Goal: Task Accomplishment & Management: Manage account settings

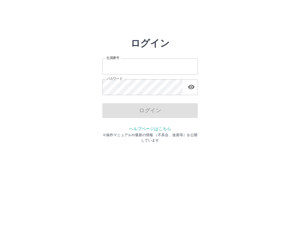
type input "*******"
click at [206, 82] on div "ログイン 社員番号 ******* 社員番号 パスワード パスワード ログイン ヘルプページはこちら ※操作マニュアルや最新の情報 （不具合、改善等）を公開し…" at bounding box center [150, 85] width 300 height 95
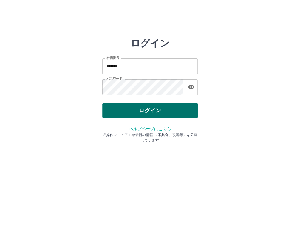
click at [180, 106] on button "ログイン" at bounding box center [149, 110] width 95 height 15
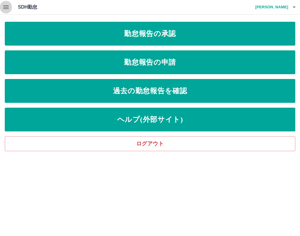
click at [10, 7] on button "button" at bounding box center [6, 7] width 12 height 14
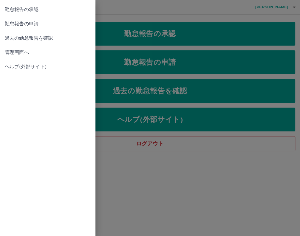
click at [19, 48] on link "管理画面へ" at bounding box center [47, 52] width 95 height 14
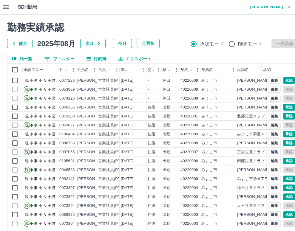
click at [52, 60] on button "0 フィルター" at bounding box center [59, 58] width 40 height 9
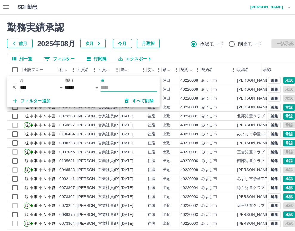
click at [112, 87] on input "値" at bounding box center [128, 87] width 57 height 9
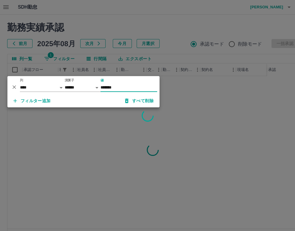
type input "*******"
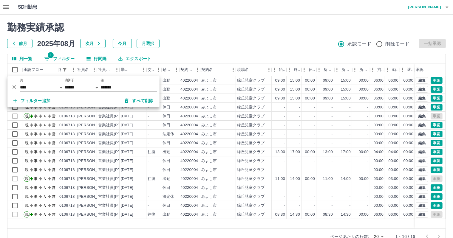
click at [256, 37] on div "勤務実績承認 前月 [DATE] 次月 今月 月選択 承認モード 削除モード 一括承認" at bounding box center [226, 35] width 439 height 26
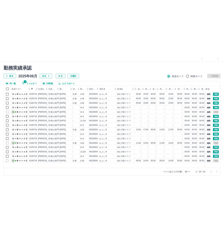
scroll to position [14, 0]
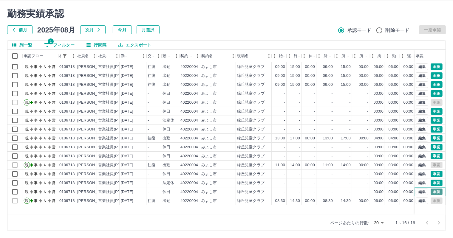
click at [300, 189] on button "承認" at bounding box center [437, 192] width 12 height 7
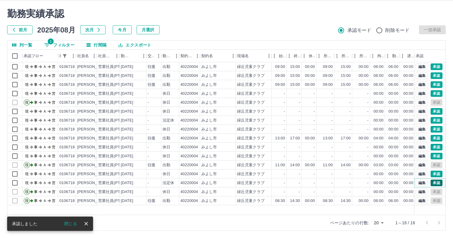
click at [300, 183] on button "承認" at bounding box center [437, 183] width 12 height 7
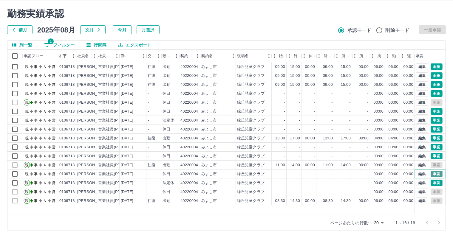
click at [300, 175] on button "承認" at bounding box center [437, 174] width 12 height 7
click at [300, 174] on button "承認" at bounding box center [437, 174] width 12 height 7
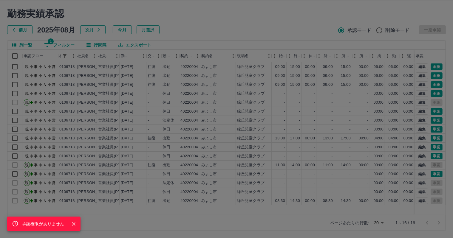
click at [300, 168] on div "承認権限がありません" at bounding box center [226, 119] width 453 height 238
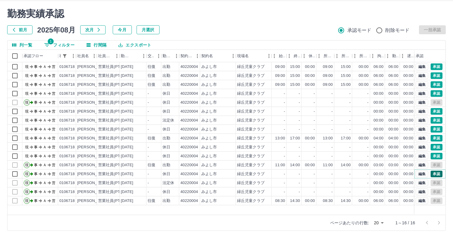
click at [300, 172] on button "承認" at bounding box center [437, 174] width 12 height 7
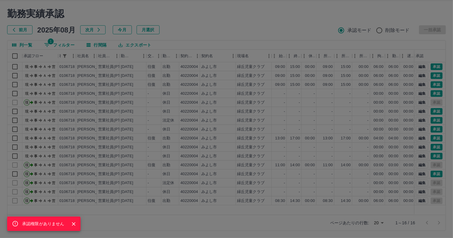
click at [300, 165] on div "承認権限がありません" at bounding box center [226, 119] width 453 height 238
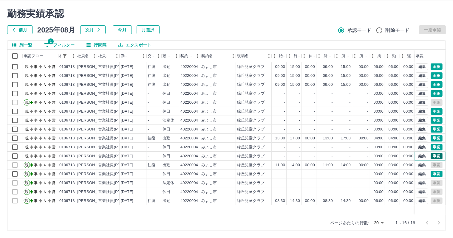
click at [300, 154] on button "承認" at bounding box center [437, 156] width 12 height 7
click at [300, 147] on button "承認" at bounding box center [437, 147] width 12 height 7
click at [300, 139] on button "編集" at bounding box center [422, 138] width 13 height 7
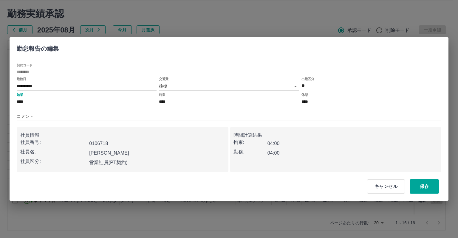
click at [37, 101] on input "****" at bounding box center [87, 102] width 140 height 9
click at [300, 187] on button "保存" at bounding box center [424, 186] width 29 height 14
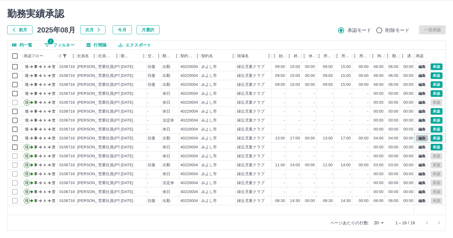
click at [300, 137] on button "編集" at bounding box center [422, 138] width 13 height 7
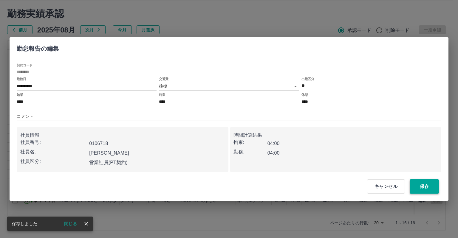
click at [300, 185] on button "保存" at bounding box center [424, 186] width 29 height 14
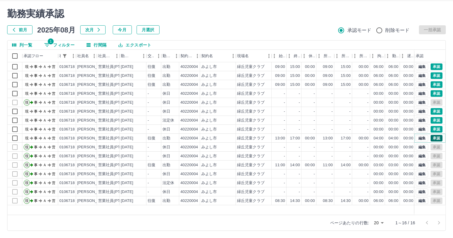
click at [300, 138] on button "承認" at bounding box center [437, 138] width 12 height 7
click at [300, 136] on button "承認" at bounding box center [437, 138] width 12 height 7
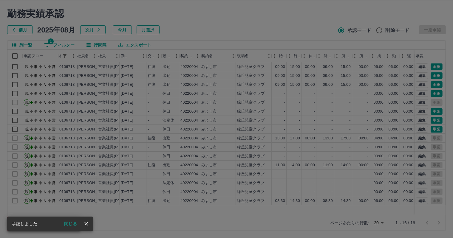
click at [300, 123] on div "承認権限がありません" at bounding box center [226, 119] width 453 height 238
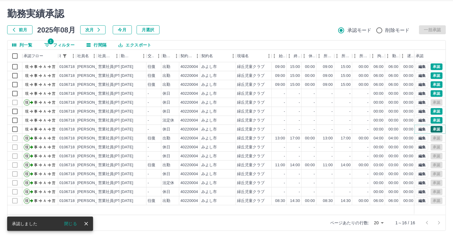
click at [300, 129] on button "承認" at bounding box center [437, 129] width 12 height 7
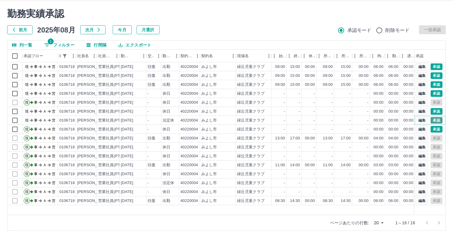
click at [300, 117] on button "承認" at bounding box center [437, 120] width 12 height 7
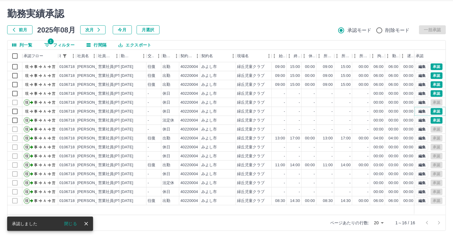
click at [300, 110] on button "承認" at bounding box center [437, 111] width 12 height 7
click at [300, 119] on div "-" at bounding box center [332, 121] width 1 height 6
click at [300, 91] on button "承認" at bounding box center [437, 93] width 12 height 7
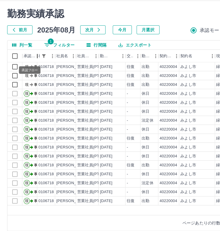
drag, startPoint x: 57, startPoint y: 56, endPoint x: 32, endPoint y: 57, distance: 25.1
click at [32, 57] on div "承認フロー" at bounding box center [29, 56] width 15 height 13
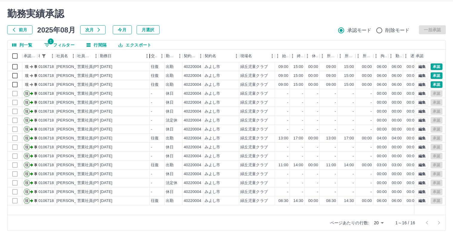
drag, startPoint x: 125, startPoint y: 58, endPoint x: 149, endPoint y: 54, distance: 24.5
click at [149, 54] on div "勤務日" at bounding box center [149, 56] width 7 height 13
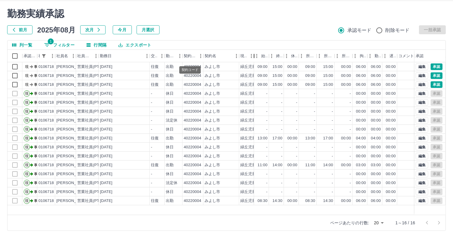
drag, startPoint x: 274, startPoint y: 59, endPoint x: 196, endPoint y: 60, distance: 78.1
click at [196, 60] on div "承認フロー 社員番号 社員名 社員区分 勤務日 交通費 勤務区分 契約コード 契約名 現場名 始業 終業 休憩 所定開始 所定終業 所定休憩 拘束 勤務 遅刻…" at bounding box center [243, 56] width 472 height 13
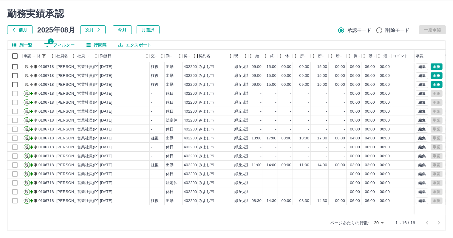
drag, startPoint x: 205, startPoint y: 56, endPoint x: 185, endPoint y: 55, distance: 20.3
click at [185, 55] on div "承認フロー 社員番号 社員名 社員区分 勤務日 交通費 勤務区分 契約コード 契約名 現場名 始業 終業 休憩 所定開始 所定終業 所定休憩 拘束 勤務 遅刻…" at bounding box center [240, 56] width 466 height 13
drag, startPoint x: 195, startPoint y: 56, endPoint x: 181, endPoint y: 55, distance: 13.4
click at [181, 55] on div "承認フロー 社員番号 社員名 社員区分 勤務日 交通費 勤務区分 契約コード 契約名 現場名 始業 終業 休憩 所定開始 所定終業 所定休憩 拘束 勤務 遅刻…" at bounding box center [240, 56] width 466 height 13
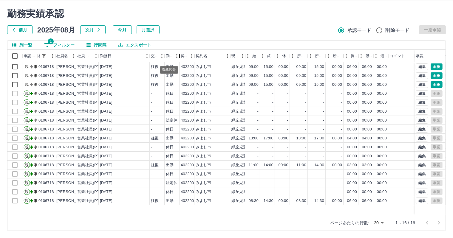
drag, startPoint x: 181, startPoint y: 56, endPoint x: 171, endPoint y: 55, distance: 10.2
click at [171, 55] on div "勤務区分" at bounding box center [172, 56] width 15 height 13
drag, startPoint x: 163, startPoint y: 56, endPoint x: 147, endPoint y: 58, distance: 16.2
click at [147, 58] on div "承認フロー 社員番号 社員名 社員区分 勤務日 交通費 勤務区分 契約コード 契約名 現場名 始業 終業 休憩 所定開始 所定終業 所定休憩 拘束 勤務 遅刻…" at bounding box center [238, 56] width 463 height 13
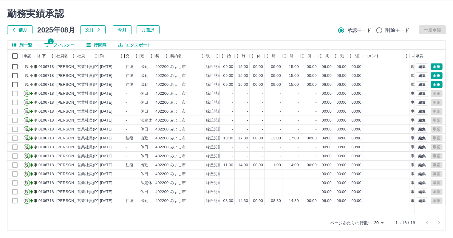
drag, startPoint x: 148, startPoint y: 52, endPoint x: 123, endPoint y: 52, distance: 25.4
click at [123, 52] on div "勤務日" at bounding box center [124, 56] width 7 height 13
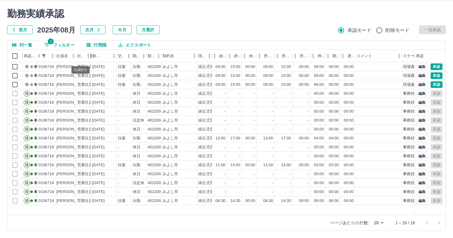
drag, startPoint x: 98, startPoint y: 59, endPoint x: 81, endPoint y: 64, distance: 18.3
click at [81, 64] on body "SDH勤怠 [PERSON_NAME] 勤務実績承認 前月 [DATE] 次月 今月 月選択 承認モード 削除モード 一括承認 列一覧 1 フィルター 行間隔…" at bounding box center [226, 112] width 453 height 252
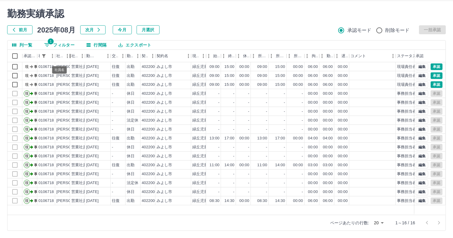
drag, startPoint x: 76, startPoint y: 59, endPoint x: 61, endPoint y: 59, distance: 15.2
click at [61, 59] on div "社員名" at bounding box center [62, 56] width 15 height 13
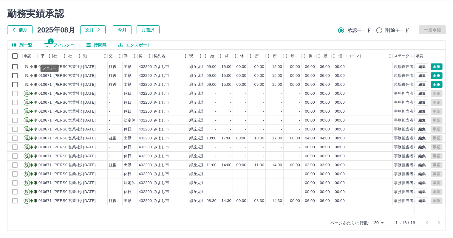
drag, startPoint x: 55, startPoint y: 58, endPoint x: 47, endPoint y: 60, distance: 8.7
click at [47, 59] on div "社員番号" at bounding box center [44, 56] width 15 height 13
drag, startPoint x: 34, startPoint y: 60, endPoint x: 25, endPoint y: 59, distance: 9.3
click at [25, 59] on div "承認フロー 社員番号 社員名 社員区分 勤務日 交通費 勤務区分 契約コード 契約名 現場名 始業 終業 休憩 所定開始 所定終業 所定休憩 拘束 勤務 遅刻…" at bounding box center [217, 56] width 421 height 13
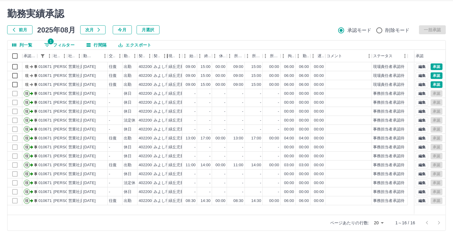
drag, startPoint x: 190, startPoint y: 53, endPoint x: 154, endPoint y: 53, distance: 35.5
click at [154, 53] on div "承認フロー 社員番号 社員名 社員区分 勤務日 交通費 勤務区分 契約コード 契約名 現場名 始業 終業 休憩 所定開始 所定終業 所定休憩 拘束 勤務 遅刻…" at bounding box center [207, 56] width 400 height 13
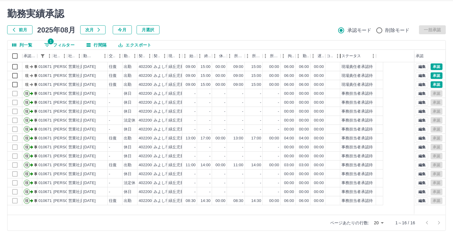
drag, startPoint x: 373, startPoint y: 58, endPoint x: 334, endPoint y: 62, distance: 39.0
click at [300, 61] on div "コメント" at bounding box center [332, 56] width 15 height 13
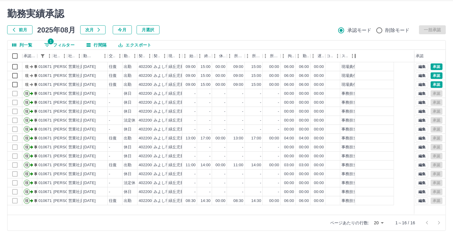
drag, startPoint x: 373, startPoint y: 55, endPoint x: 340, endPoint y: 60, distance: 33.8
click at [300, 60] on div "承認フロー 社員番号 社員名 社員区分 勤務日 交通費 勤務区分 契約コード 契約名 現場名 始業 終業 休憩 所定開始 所定終業 所定休憩 拘束 勤務 遅刻…" at bounding box center [181, 56] width 348 height 13
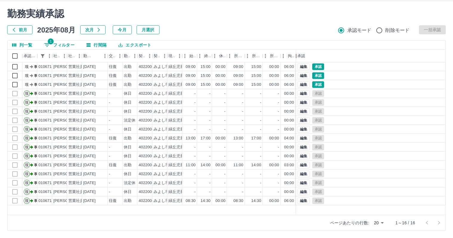
drag, startPoint x: 417, startPoint y: 54, endPoint x: 299, endPoint y: 57, distance: 118.4
click at [299, 57] on div "承認" at bounding box center [295, 56] width 7 height 13
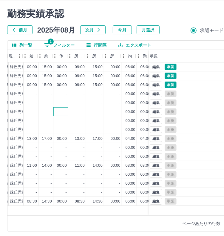
scroll to position [0, 160]
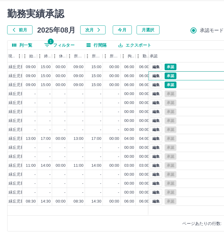
click at [159, 72] on div "編集 承認" at bounding box center [222, 75] width 149 height 9
click at [157, 75] on button "編集" at bounding box center [156, 75] width 13 height 7
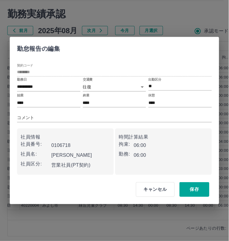
scroll to position [11, 0]
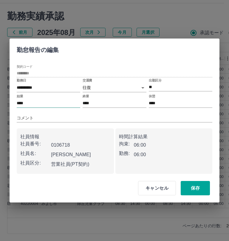
click at [37, 103] on input "****" at bounding box center [49, 103] width 64 height 9
type input "****"
click at [166, 183] on button "キャンセル" at bounding box center [157, 188] width 38 height 14
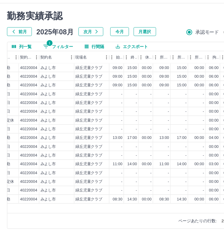
scroll to position [11, 81]
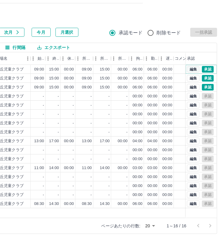
click at [196, 70] on button "編集" at bounding box center [193, 69] width 13 height 7
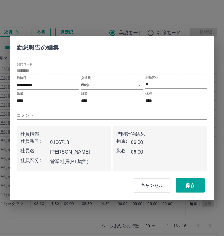
scroll to position [11, 76]
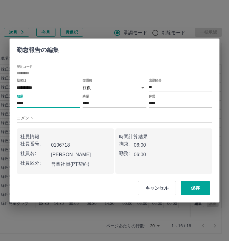
click at [41, 102] on input "****" at bounding box center [49, 103] width 64 height 9
type input "****"
click at [100, 103] on input "****" at bounding box center [115, 103] width 64 height 9
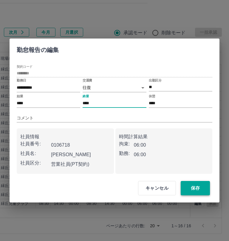
type input "****"
click at [198, 187] on button "保存" at bounding box center [195, 188] width 29 height 14
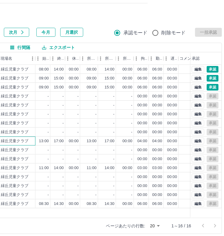
click at [34, 143] on div "緑丘児童クラブ" at bounding box center [18, 140] width 36 height 9
click at [200, 86] on button "編集" at bounding box center [198, 87] width 13 height 7
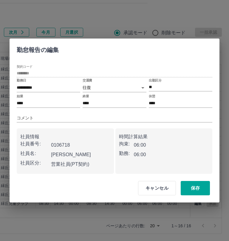
click at [34, 97] on div "始業 ****" at bounding box center [49, 100] width 64 height 13
click at [33, 105] on input "****" at bounding box center [49, 103] width 64 height 9
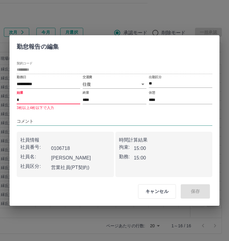
type input "****"
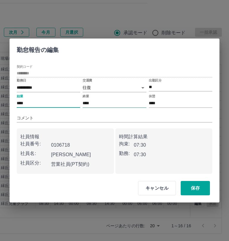
click at [130, 102] on input "****" at bounding box center [115, 103] width 64 height 9
type input "****"
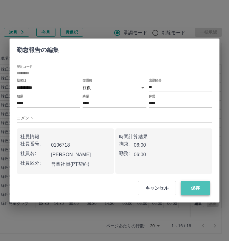
click at [199, 185] on button "保存" at bounding box center [195, 188] width 29 height 14
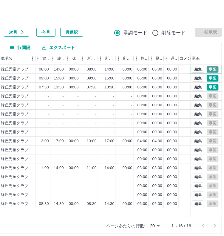
click at [216, 67] on button "承認" at bounding box center [213, 69] width 12 height 7
click at [216, 78] on button "承認" at bounding box center [213, 78] width 12 height 7
click at [216, 85] on button "承認" at bounding box center [213, 87] width 12 height 7
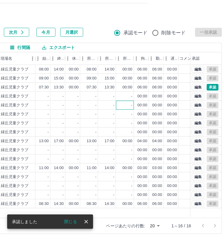
click at [116, 102] on div "-" at bounding box center [125, 104] width 18 height 9
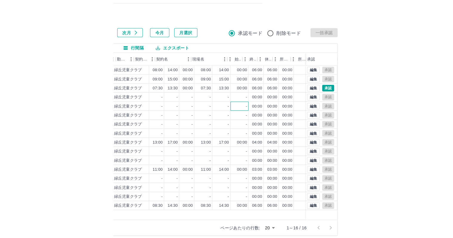
scroll to position [0, 82]
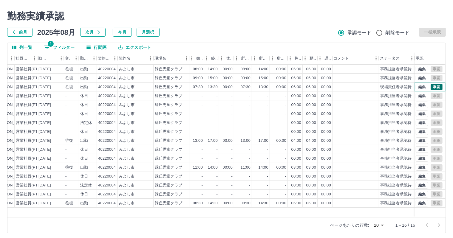
click at [300, 86] on button "承認" at bounding box center [437, 87] width 12 height 7
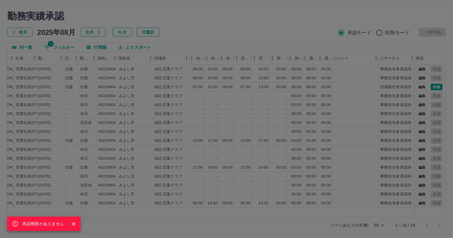
click at [300, 111] on div "承認権限がありません" at bounding box center [226, 119] width 453 height 238
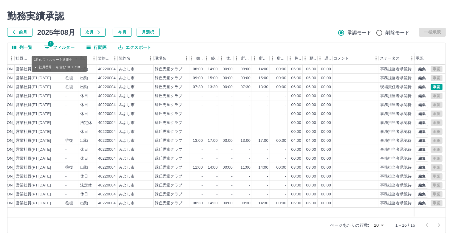
click at [56, 46] on button "1 フィルター" at bounding box center [59, 47] width 40 height 9
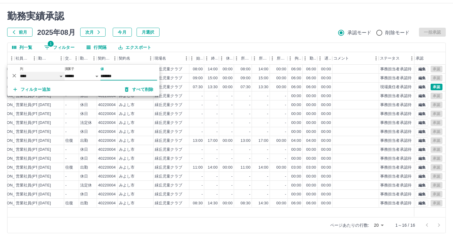
click at [44, 77] on select "**** *** **** *** *** **** ***** *** *** ** ** ** **** **** **** ** ** *** ****…" at bounding box center [42, 76] width 45 height 9
click at [20, 72] on select "**** *** **** *** *** **** ***** *** *** ** ** ** **** **** **** ** ** *** ****…" at bounding box center [42, 76] width 45 height 9
select select "**********"
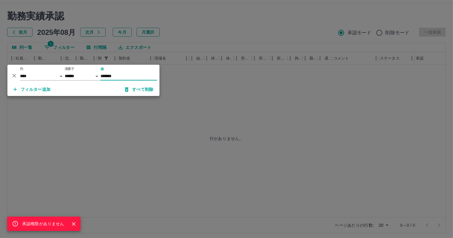
click at [137, 75] on input "*******" at bounding box center [128, 76] width 57 height 9
type input "*"
type input "********"
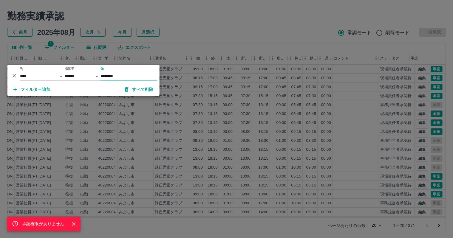
click at [166, 50] on div "承認権限がありません" at bounding box center [226, 119] width 453 height 238
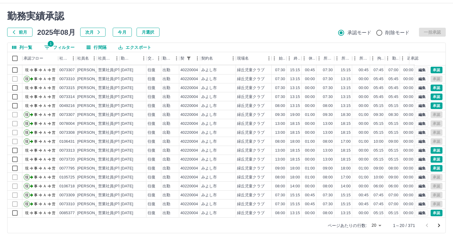
scroll to position [14, 0]
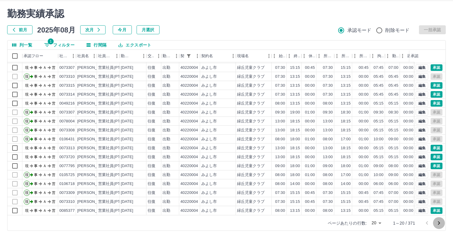
click at [300, 222] on icon "次のページへ" at bounding box center [438, 223] width 7 height 7
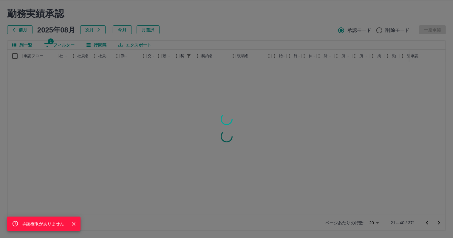
scroll to position [0, 0]
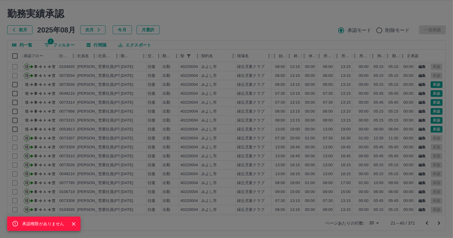
click at [107, 163] on div "承認権限がありません" at bounding box center [226, 119] width 453 height 238
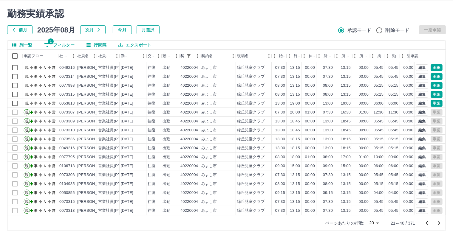
scroll to position [31, 0]
click at [137, 8] on h2 "勤務実績承認" at bounding box center [226, 13] width 439 height 11
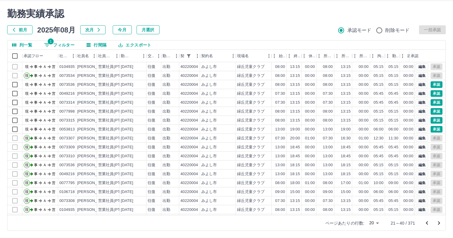
scroll to position [0, 0]
click at [300, 224] on icon "前のページへ" at bounding box center [426, 223] width 7 height 7
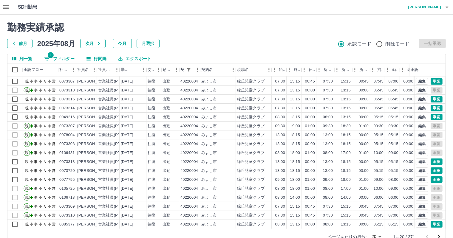
scroll to position [31, 0]
